Goal: Check status: Check status

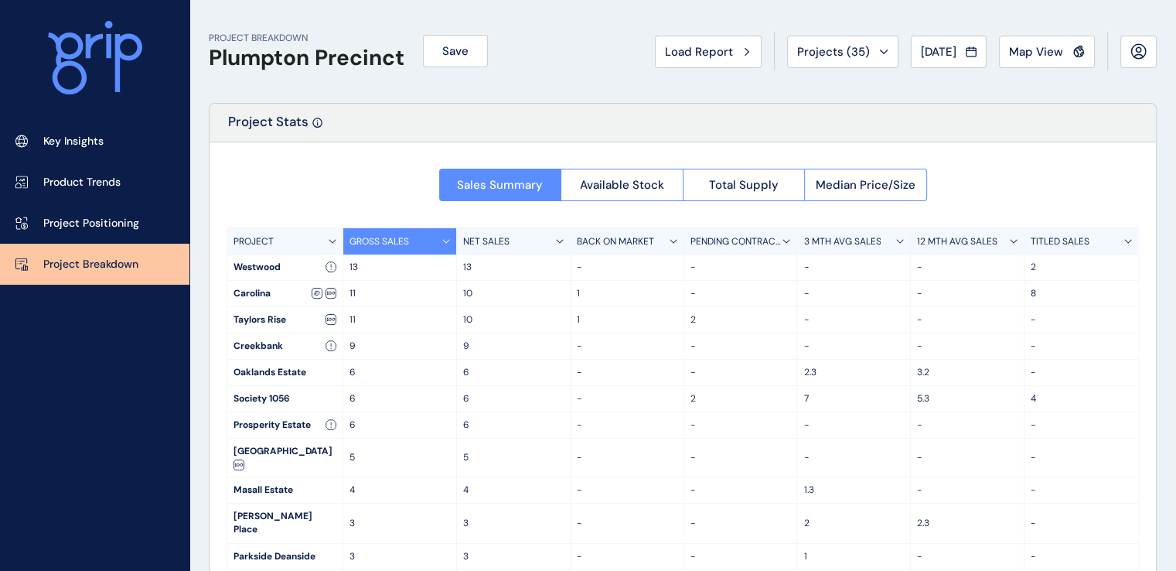
scroll to position [103, 0]
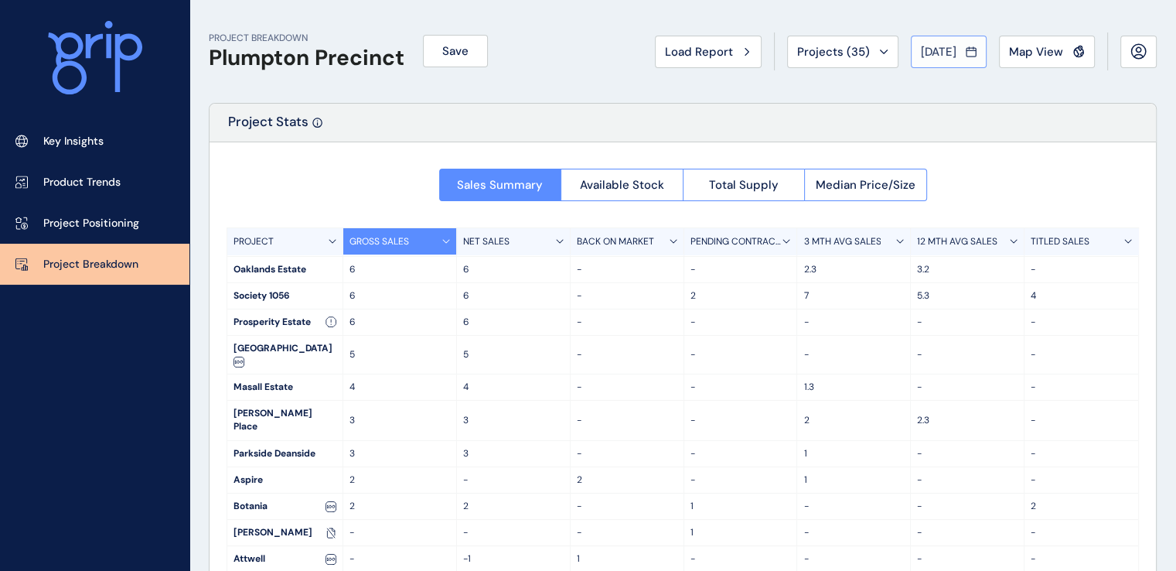
click at [921, 47] on span "[DATE]" at bounding box center [939, 51] width 36 height 15
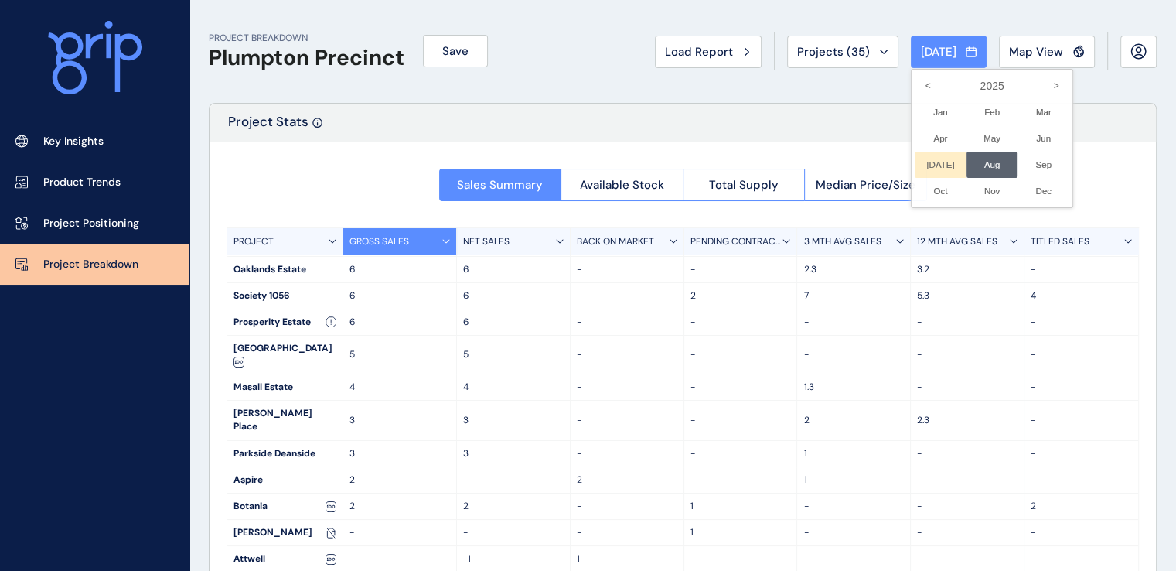
click at [928, 164] on li "[DATE] No report is available for this period. New months are usually published…" at bounding box center [941, 165] width 52 height 26
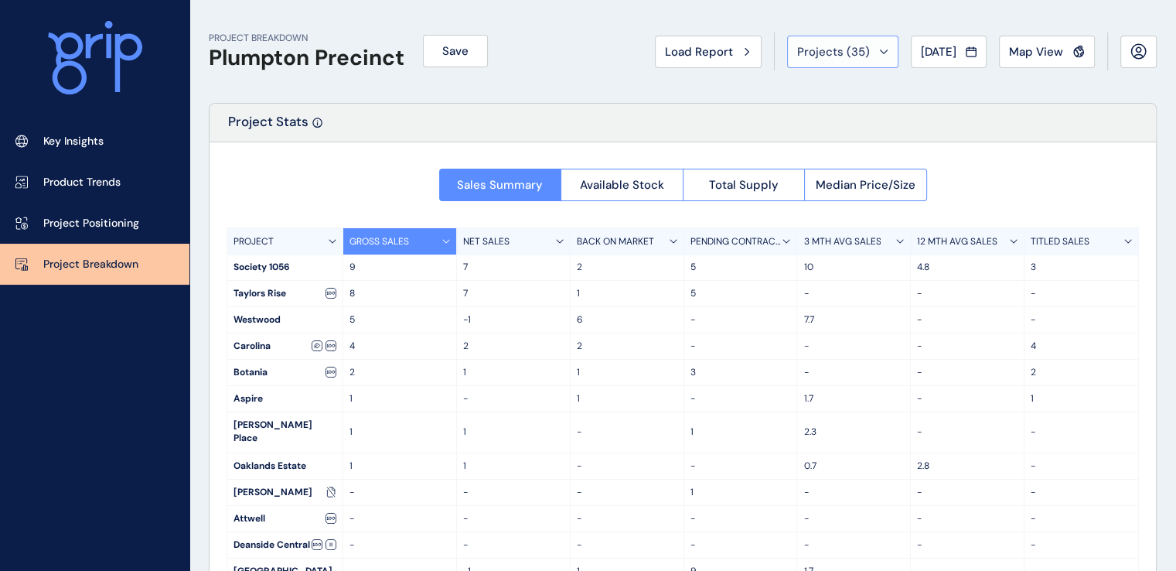
click at [836, 52] on span "Projects ( 35 )" at bounding box center [833, 51] width 73 height 15
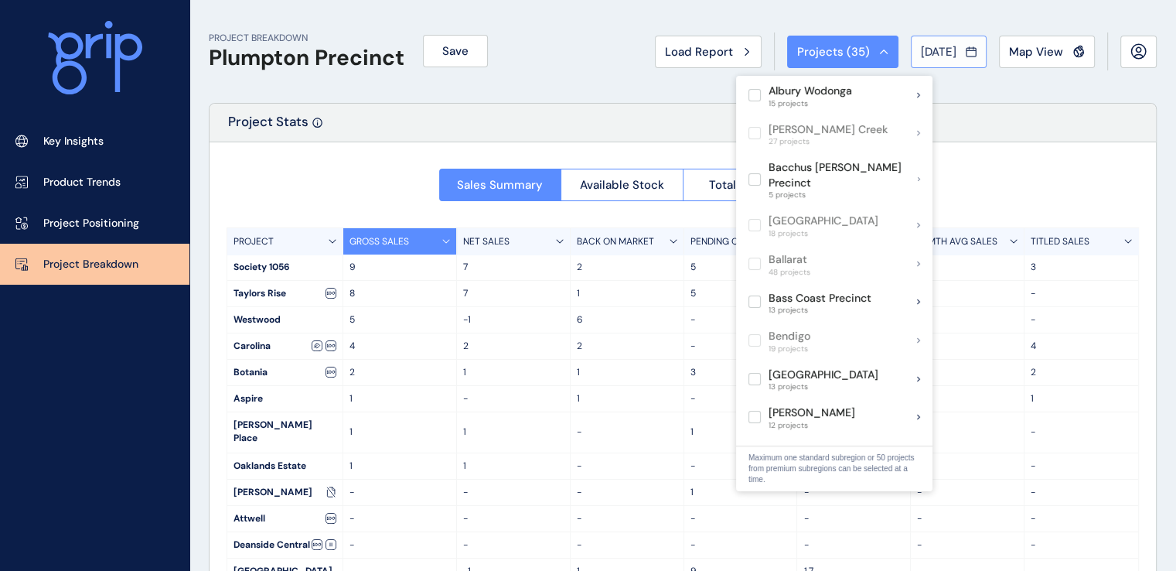
click at [940, 52] on span "[DATE]" at bounding box center [939, 51] width 36 height 15
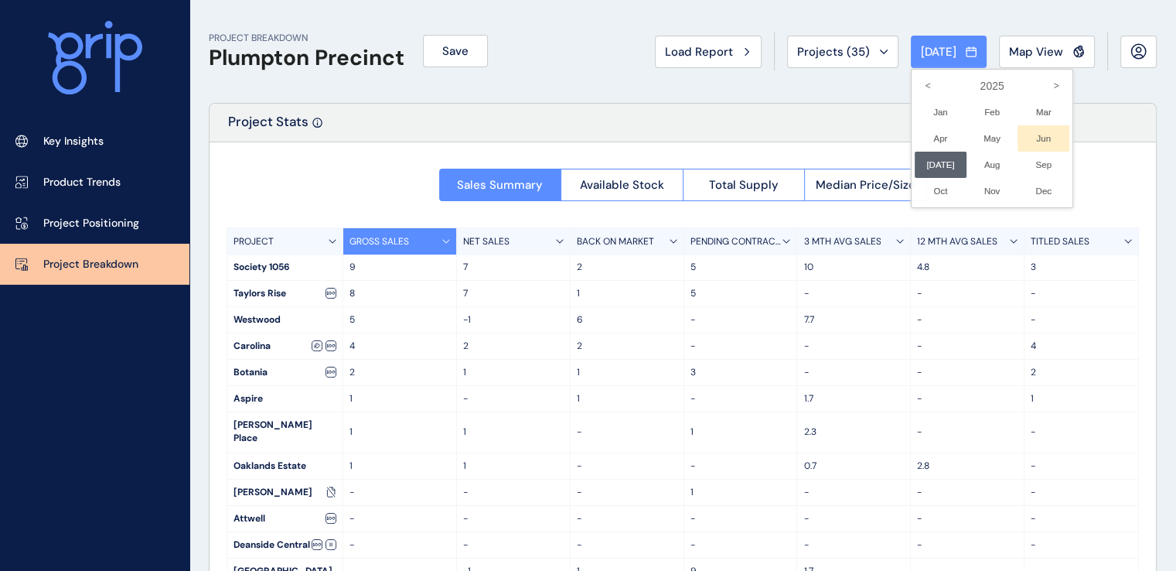
click at [1040, 134] on li "Jun No report is available for this period. New months are usually published 5 …" at bounding box center [1044, 138] width 52 height 26
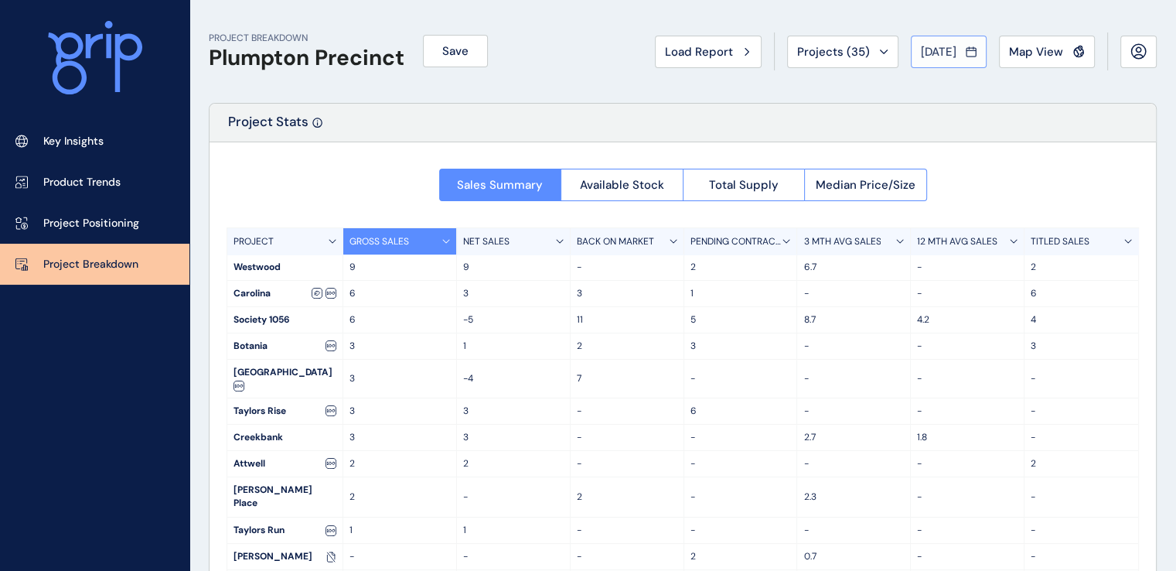
click at [932, 56] on span "[DATE]" at bounding box center [939, 51] width 36 height 15
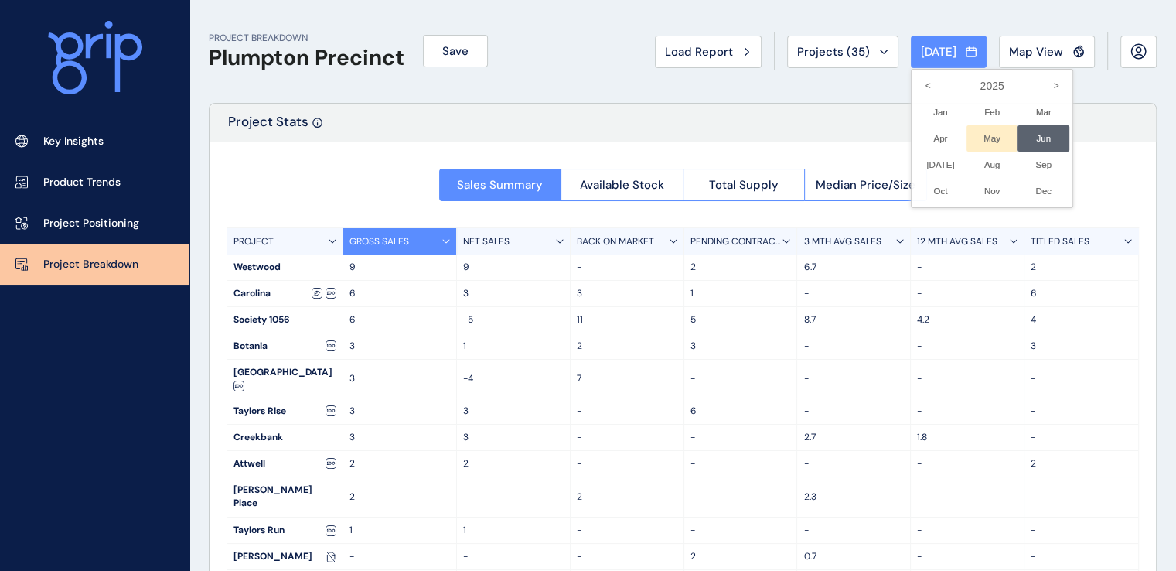
click at [975, 138] on li "May No report is available for this period. New months are usually published 5 …" at bounding box center [993, 138] width 52 height 26
